Goal: Obtain resource: Download file/media

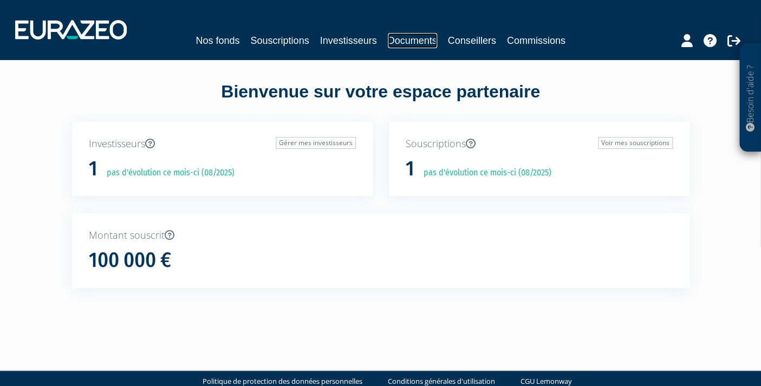
click at [415, 40] on link "Documents" at bounding box center [412, 40] width 49 height 15
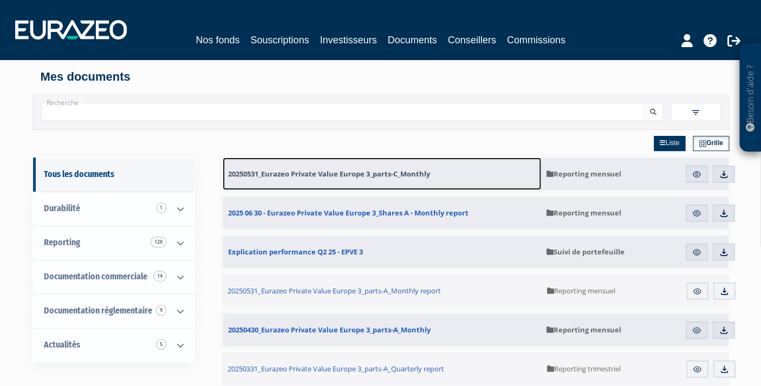
click at [360, 176] on span "20250531_Eurazeo Private Value Europe 3_parts-C_Monthly" at bounding box center [329, 174] width 202 height 10
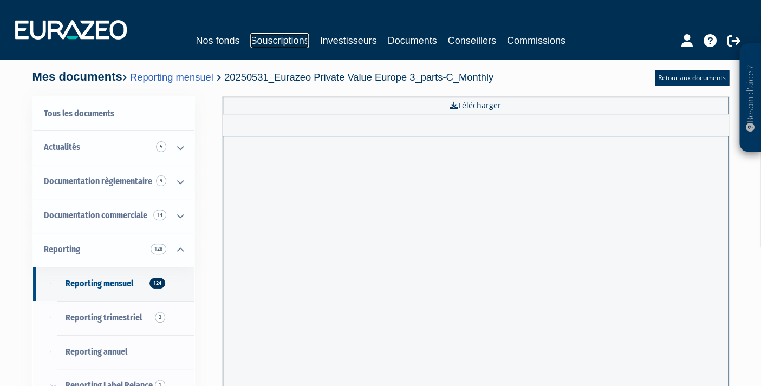
click at [299, 42] on link "Souscriptions" at bounding box center [279, 40] width 59 height 15
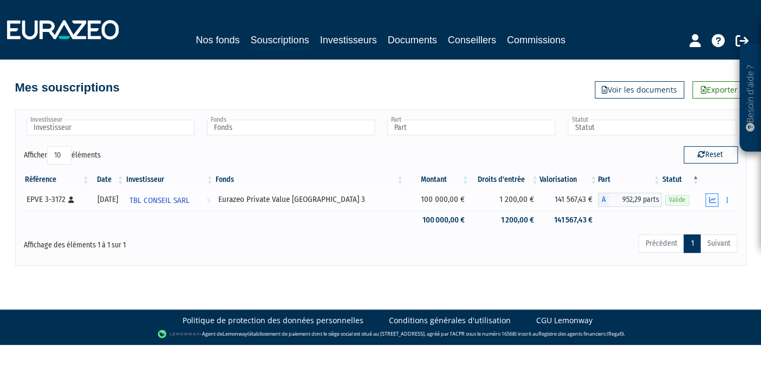
click at [712, 200] on icon "button" at bounding box center [712, 200] width 7 height 7
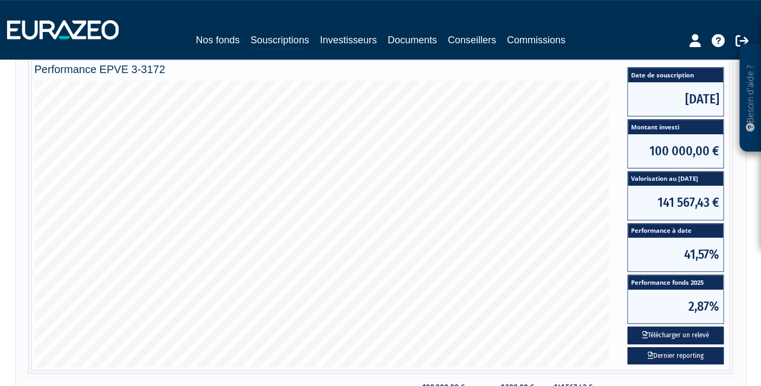
scroll to position [159, 0]
